Goal: Find specific page/section: Find specific page/section

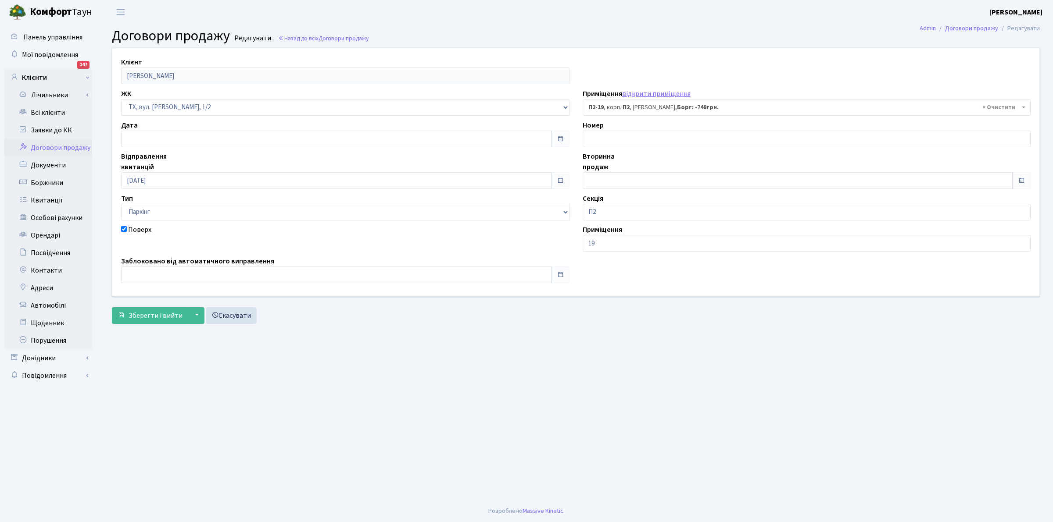
select select "13959"
click at [48, 111] on link "Всі клієнти" at bounding box center [48, 113] width 88 height 18
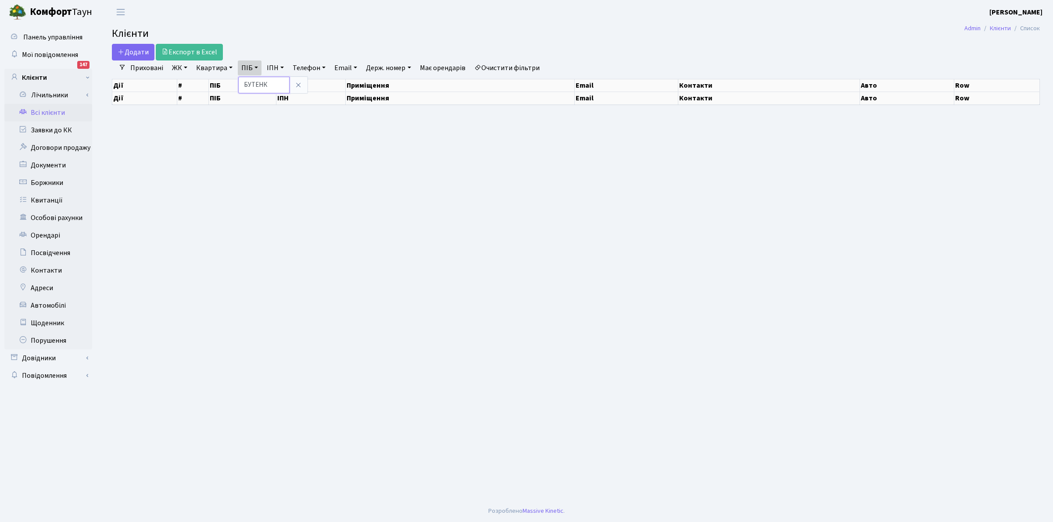
click at [273, 84] on input "БУТЕНК" at bounding box center [263, 85] width 51 height 17
select select "25"
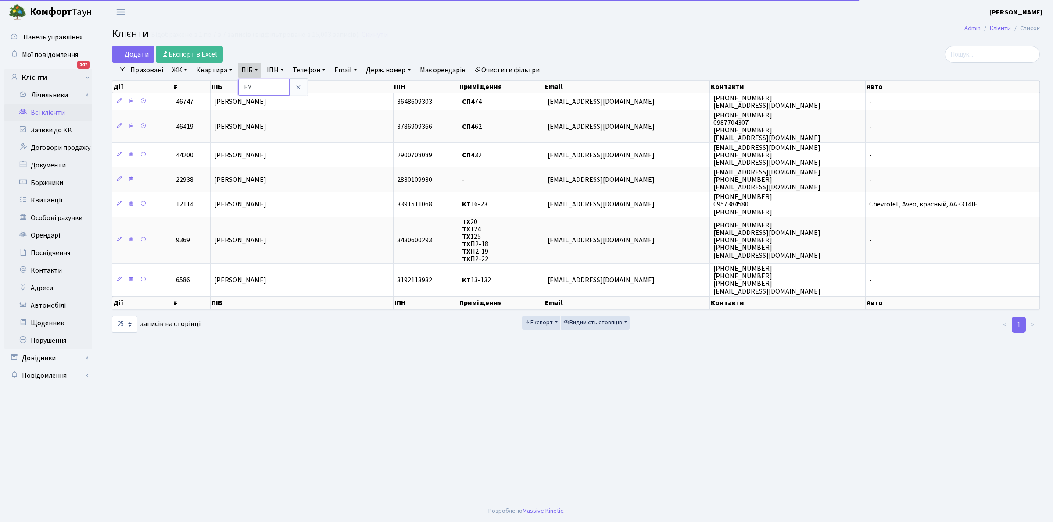
type input "Б"
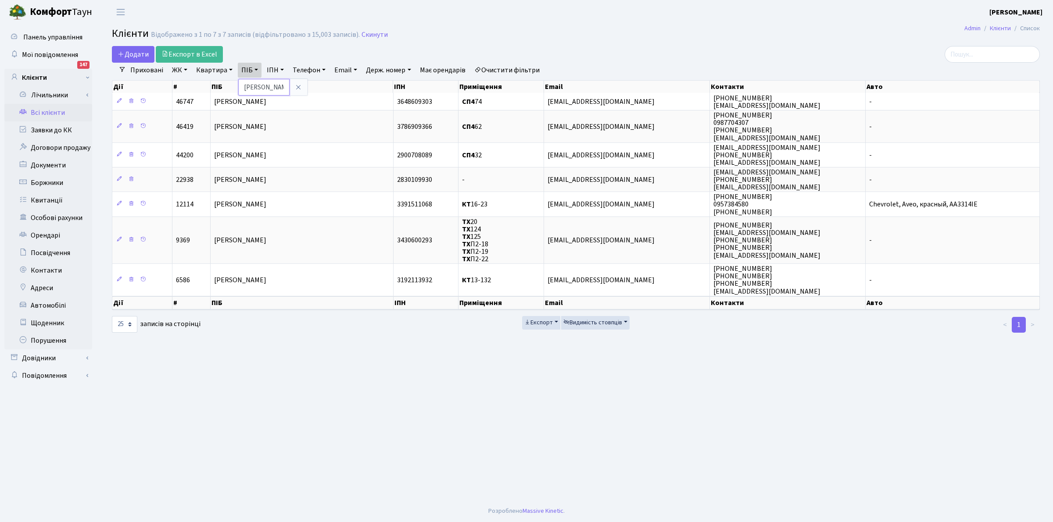
type input "[PERSON_NAME]"
